Goal: Task Accomplishment & Management: Use online tool/utility

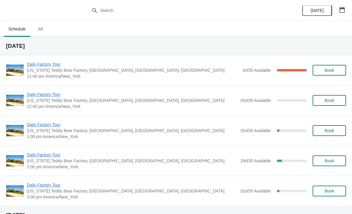
click at [49, 61] on span "Daily Factory Tour" at bounding box center [133, 64] width 213 height 6
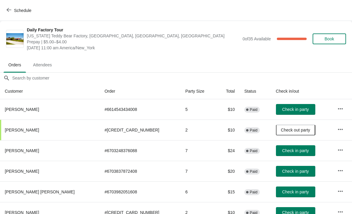
click at [282, 109] on span "Check in party" at bounding box center [295, 109] width 27 height 5
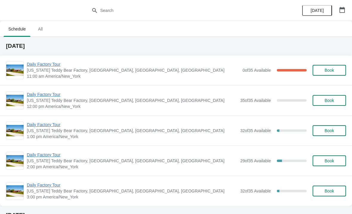
click at [109, 67] on span "Daily Factory Tour" at bounding box center [133, 64] width 213 height 6
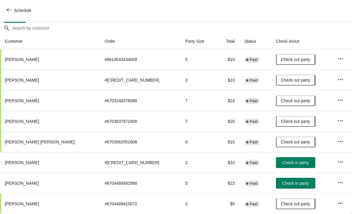
scroll to position [60, -2]
